Goal: Book appointment/travel/reservation

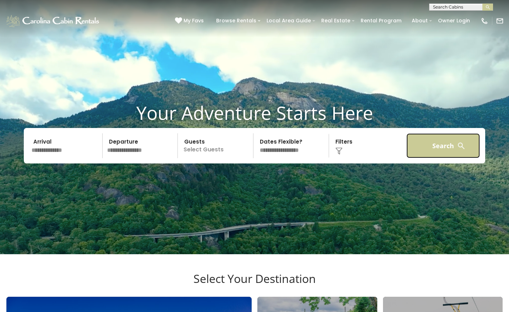
click at [438, 156] on button "Search" at bounding box center [442, 145] width 73 height 25
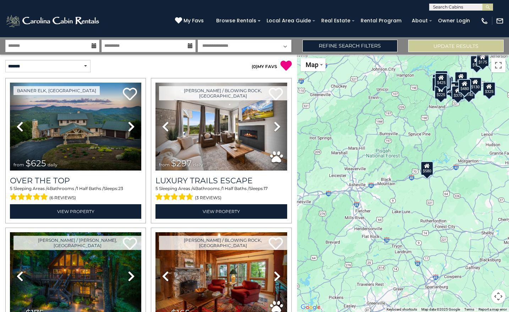
drag, startPoint x: 408, startPoint y: 233, endPoint x: 454, endPoint y: 151, distance: 94.3
click at [454, 151] on div "$625 $297 $175 $165 $300 $580 $290 $424 $395 $270 $185 $265 $230 $550 $349 $230…" at bounding box center [403, 184] width 212 height 258
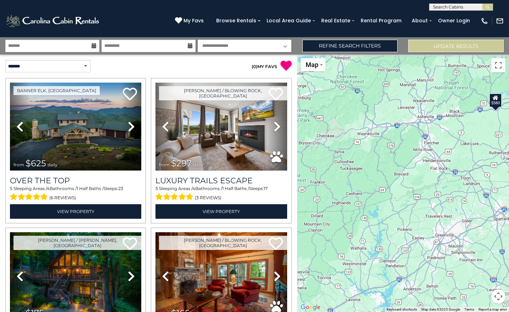
drag, startPoint x: 391, startPoint y: 204, endPoint x: 448, endPoint y: 150, distance: 78.0
click at [448, 150] on div "$625 $297 $175 $165 $300 $580 $290 $424 $395 $270 $185 $265 $230 $550 $349 $230…" at bounding box center [403, 184] width 212 height 258
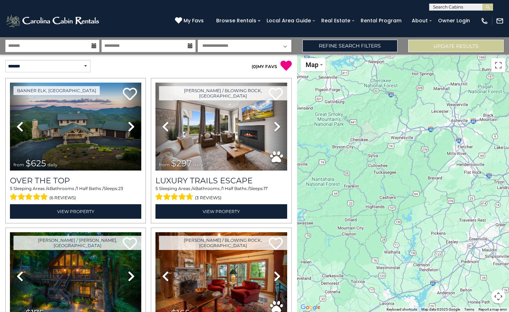
drag, startPoint x: 387, startPoint y: 165, endPoint x: 422, endPoint y: 168, distance: 35.7
click at [422, 168] on div "$625 $297 $175 $165 $300 $580 $290 $424 $395 $270 $185 $265 $230 $550 $349 $230…" at bounding box center [403, 184] width 212 height 258
click at [352, 42] on link "Refine Search Filters" at bounding box center [349, 46] width 95 height 12
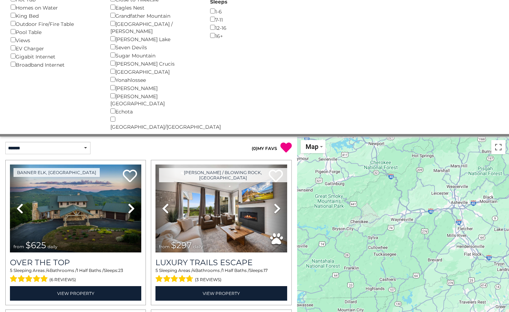
scroll to position [181, 0]
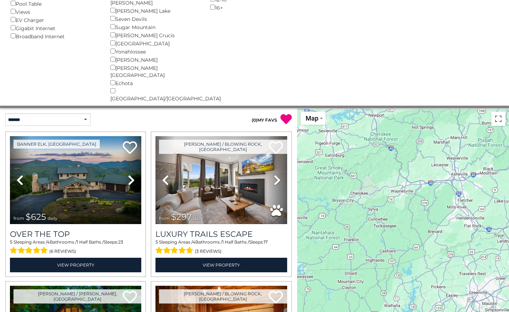
click at [366, 201] on div "$625 $297 $175 $165 $300 $580 $290 $424 $395 $270 $185 $265 $230 $550 $349 $230…" at bounding box center [403, 237] width 212 height 258
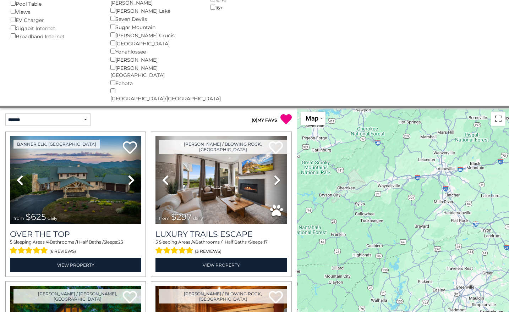
drag, startPoint x: 366, startPoint y: 201, endPoint x: 353, endPoint y: 195, distance: 14.4
click at [353, 195] on div "$625 $297 $175 $165 $300 $580 $290 $424 $395 $270 $185 $265 $230 $550 $349 $230…" at bounding box center [403, 237] width 212 height 258
click at [498, 112] on button "Toggle fullscreen view" at bounding box center [498, 119] width 14 height 14
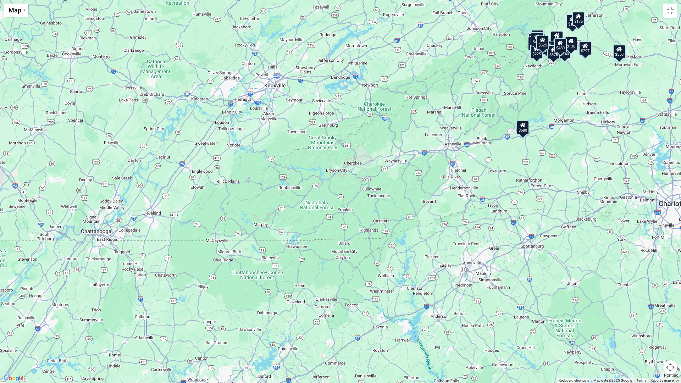
drag, startPoint x: 427, startPoint y: 217, endPoint x: 497, endPoint y: 240, distance: 73.5
click at [497, 240] on div "$625 $297 $175 $165 $300 $580 $290 $424 $395 $270 $185 $265 $230 $550 $349 $230…" at bounding box center [340, 191] width 681 height 383
drag, startPoint x: 403, startPoint y: 241, endPoint x: 462, endPoint y: 216, distance: 63.6
click at [462, 216] on div "$625 $297 $175 $165 $300 $580 $290 $424 $395 $270 $185 $265 $230 $550 $349 $230…" at bounding box center [340, 191] width 681 height 383
